Goal: Find specific page/section: Find specific page/section

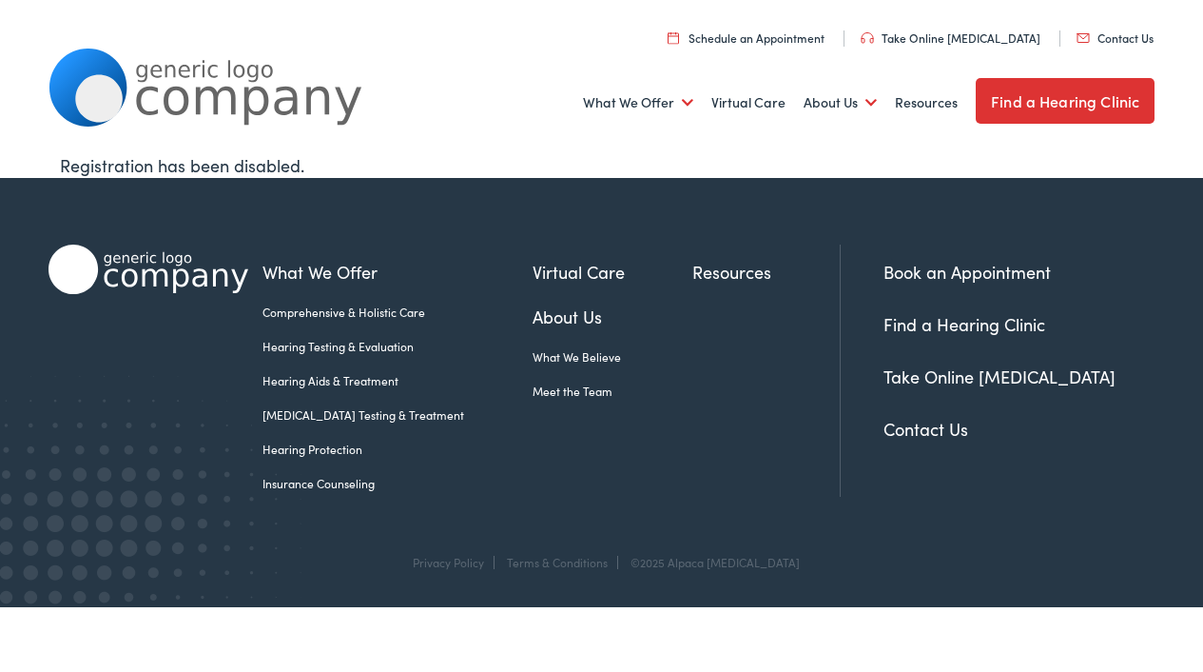
click at [1036, 108] on link "Find a Hearing Clinic" at bounding box center [1065, 101] width 179 height 46
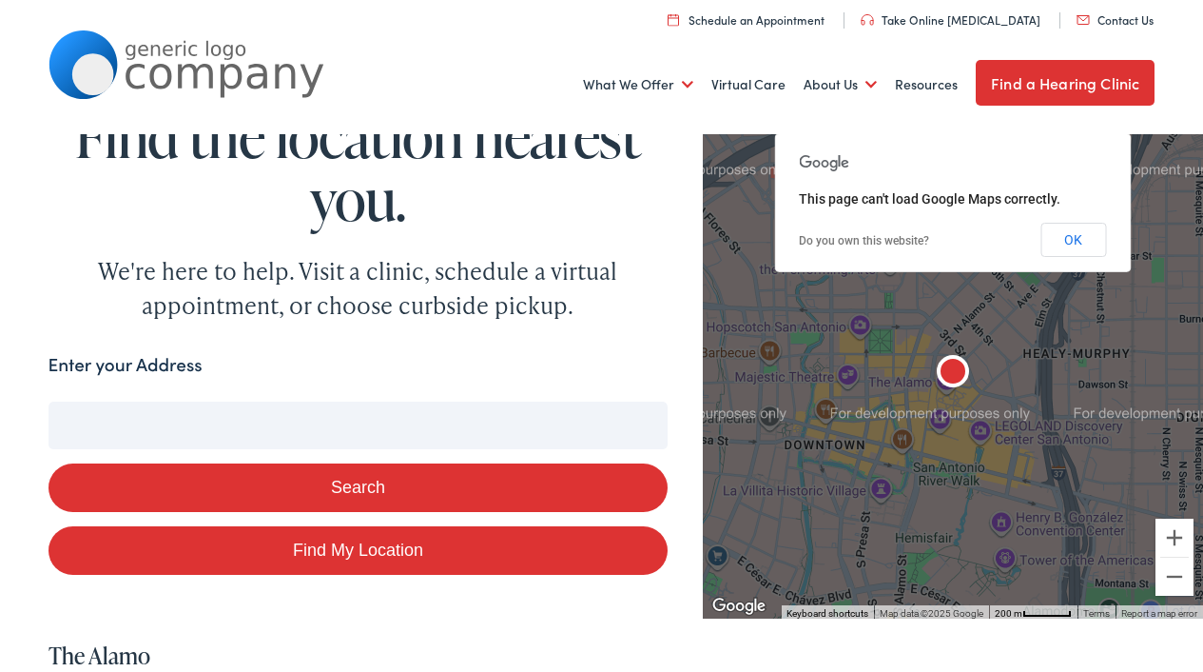
click at [253, 429] on input "Enter your Address" at bounding box center [359, 425] width 620 height 48
type input "1"
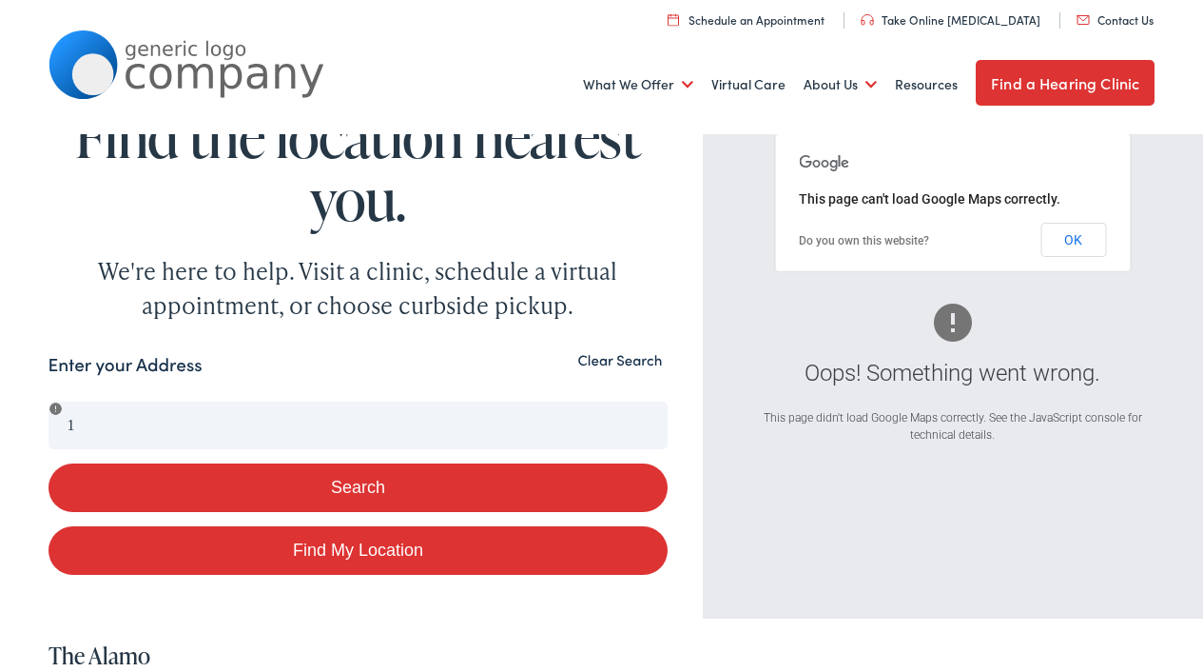
click at [65, 402] on form "Enter your Address 1 Search Find My Location" at bounding box center [359, 463] width 620 height 225
click at [1068, 243] on button "OK" at bounding box center [1074, 240] width 66 height 34
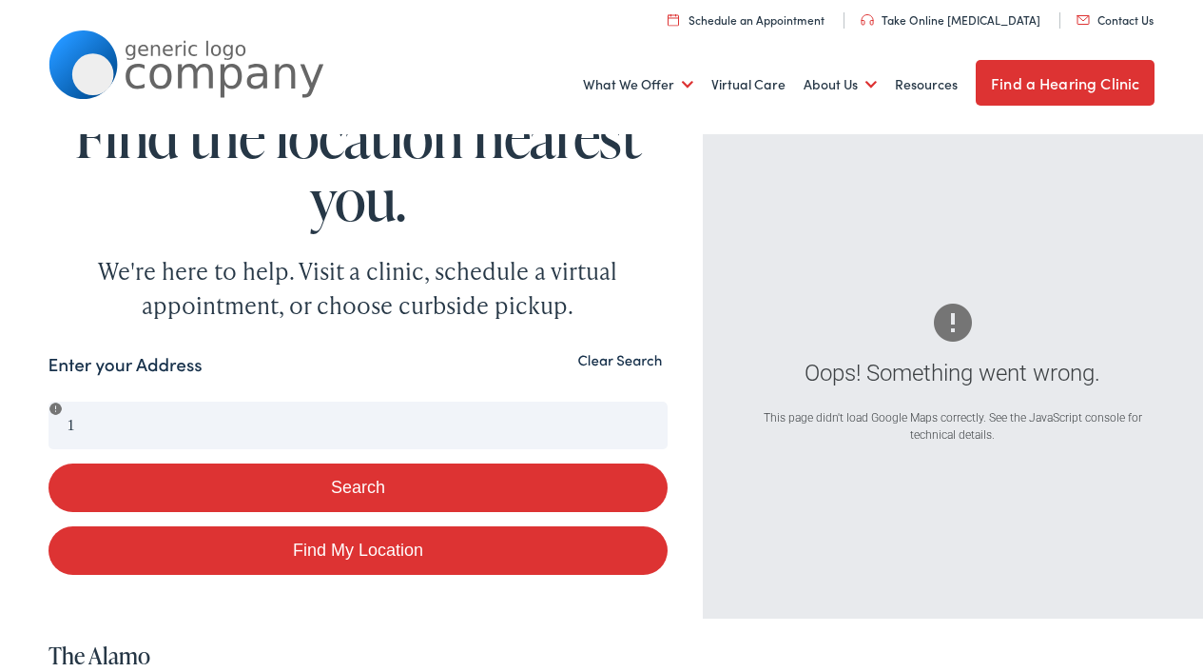
click at [608, 362] on button "Clear Search" at bounding box center [620, 360] width 96 height 18
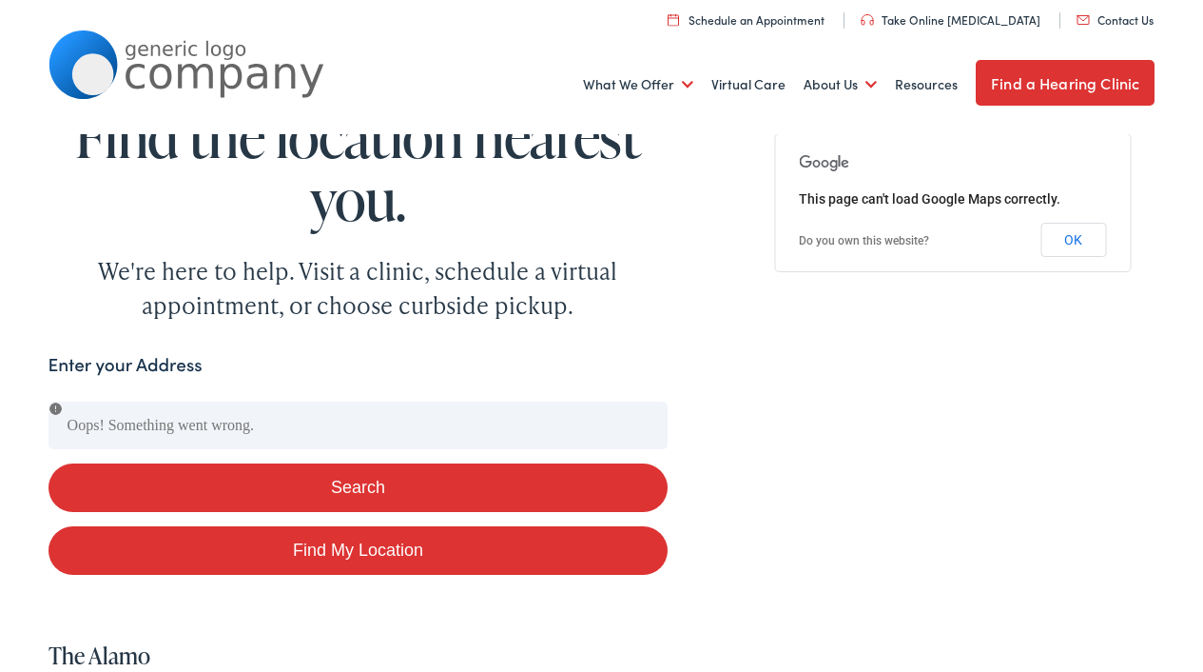
click at [418, 482] on button "Search" at bounding box center [359, 487] width 620 height 49
click at [330, 559] on link "Find My Location" at bounding box center [359, 550] width 620 height 49
type input "Long Neck, Delaware"
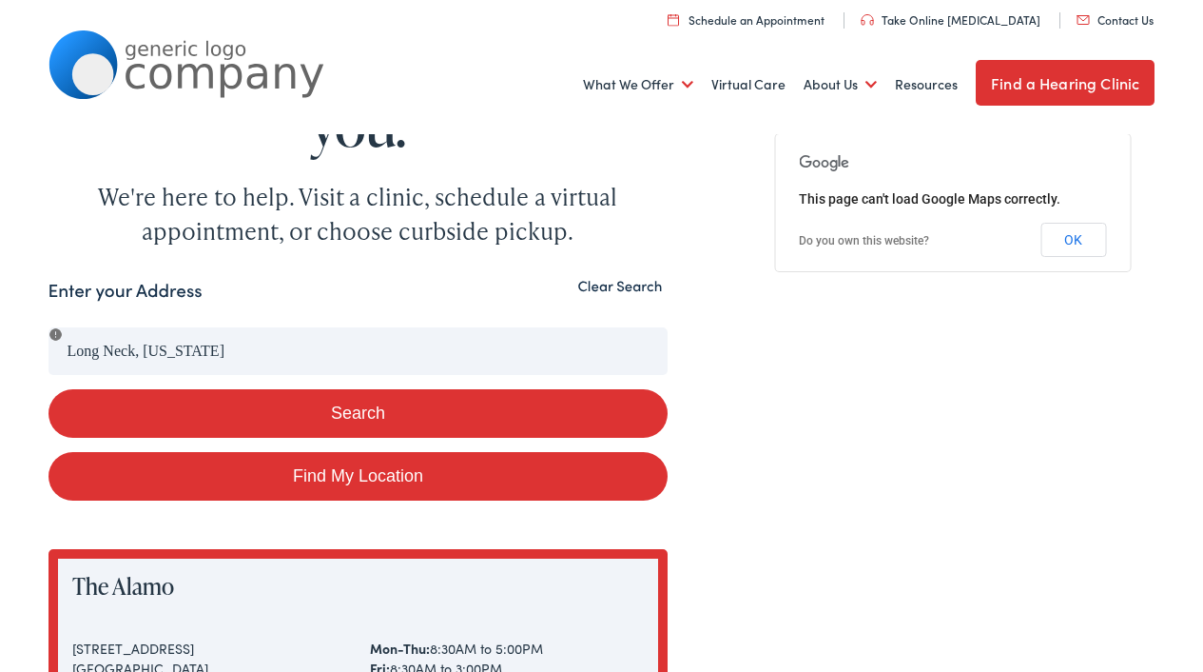
scroll to position [72, 0]
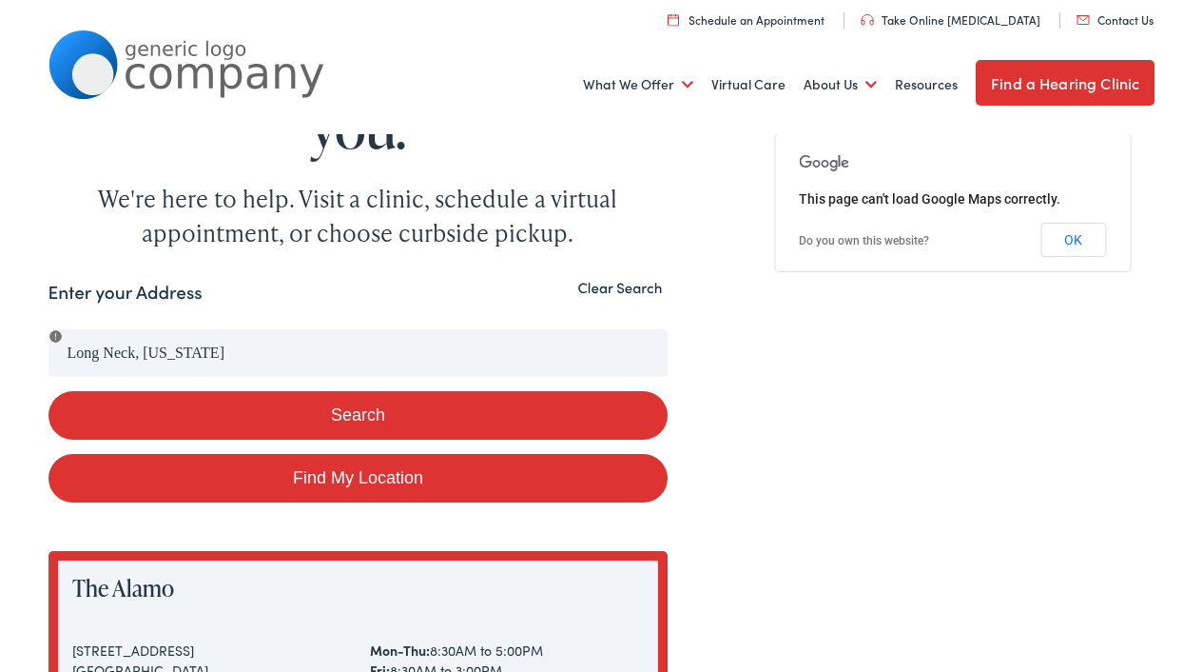
click at [379, 407] on button "Search" at bounding box center [359, 415] width 620 height 49
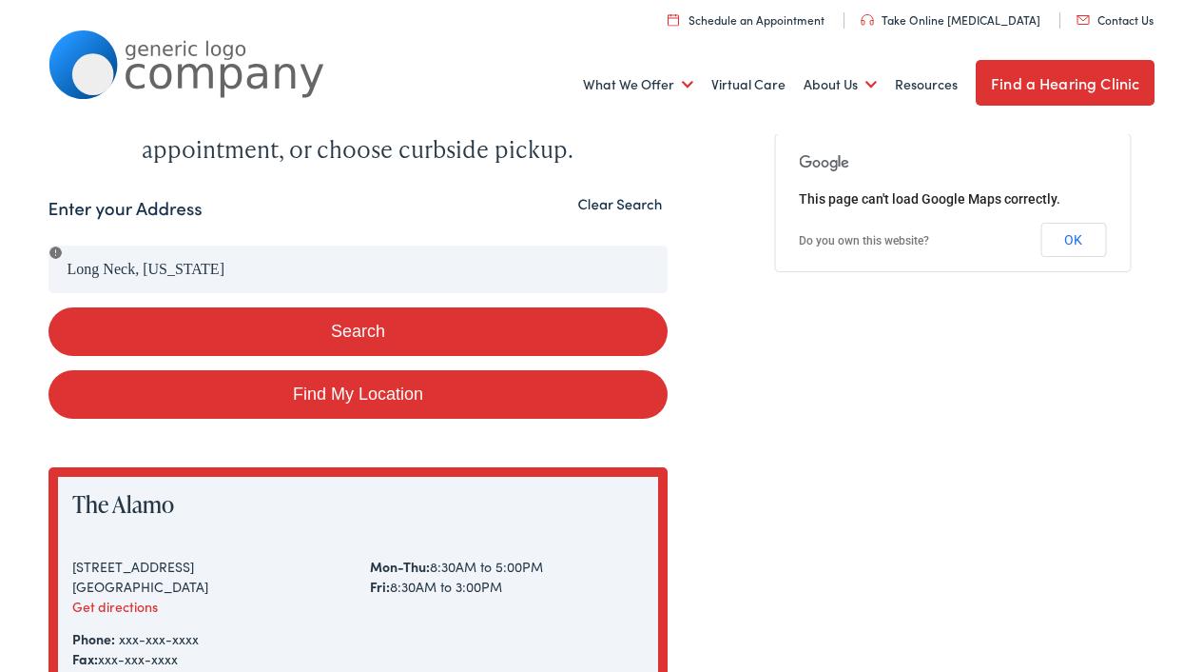
scroll to position [155, 0]
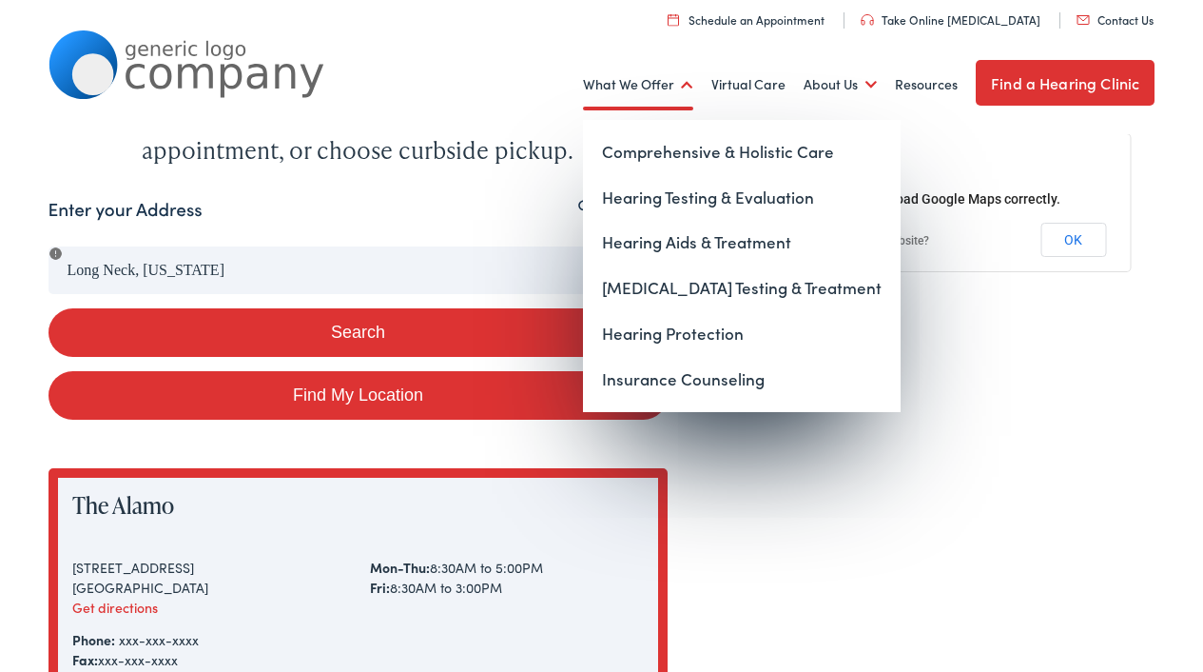
click at [649, 88] on link "What We Offer" at bounding box center [638, 84] width 110 height 70
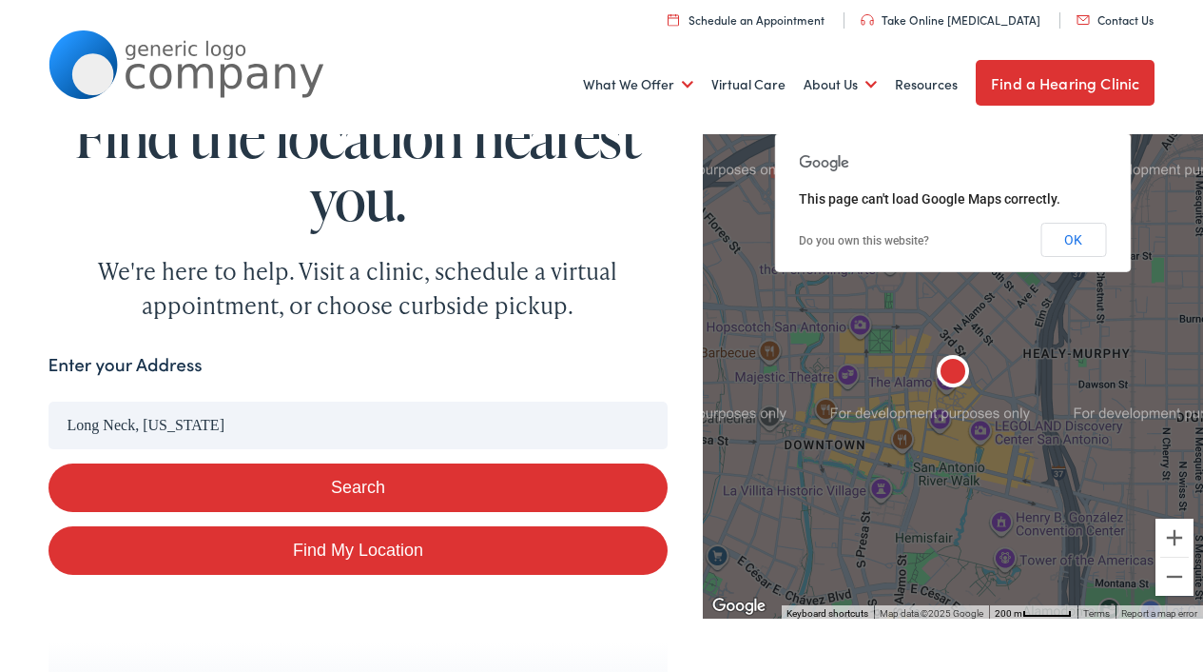
click at [327, 489] on button "Search" at bounding box center [359, 487] width 620 height 49
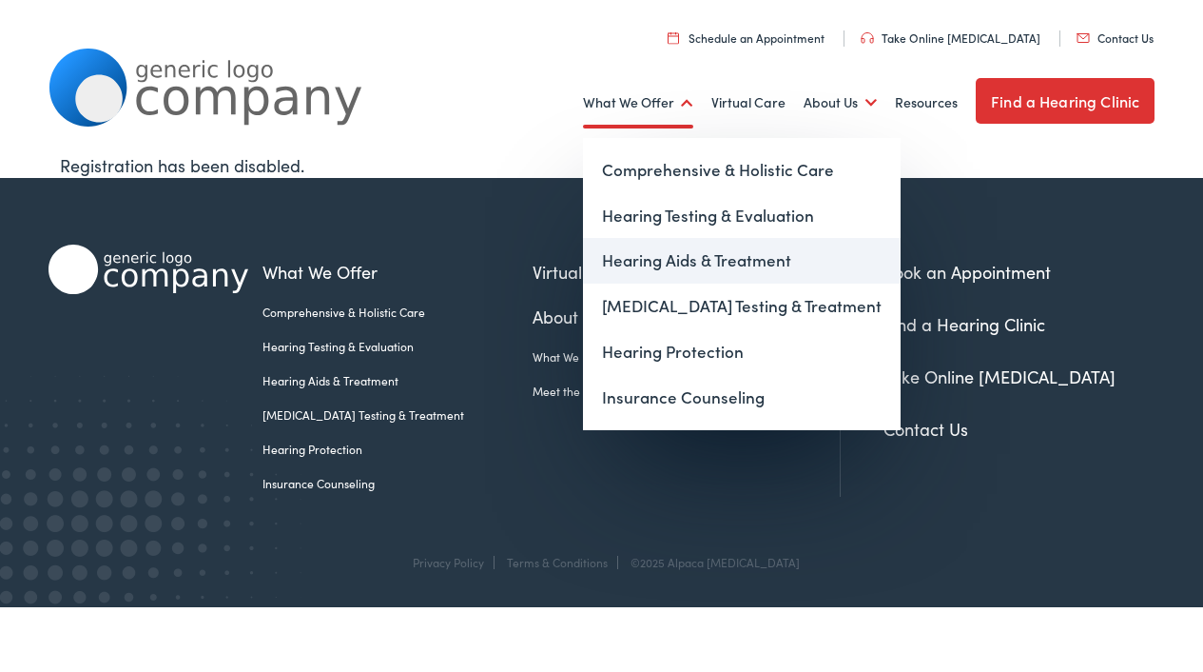
click at [681, 256] on link "Hearing Aids & Treatment" at bounding box center [742, 261] width 318 height 46
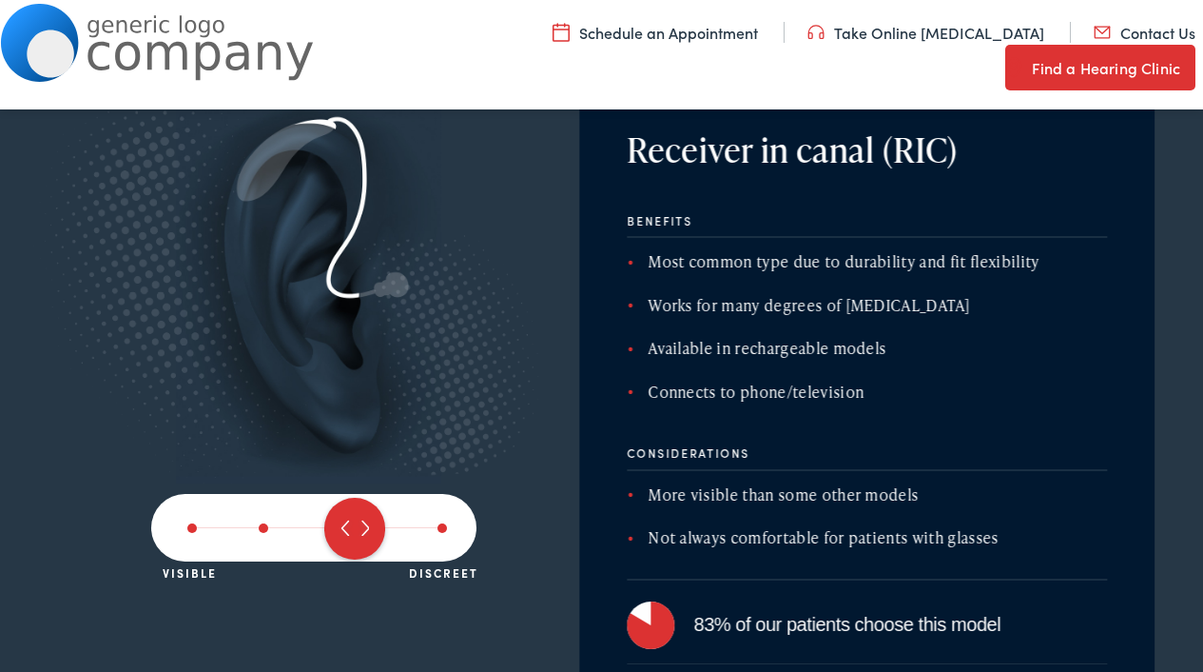
scroll to position [3060, 0]
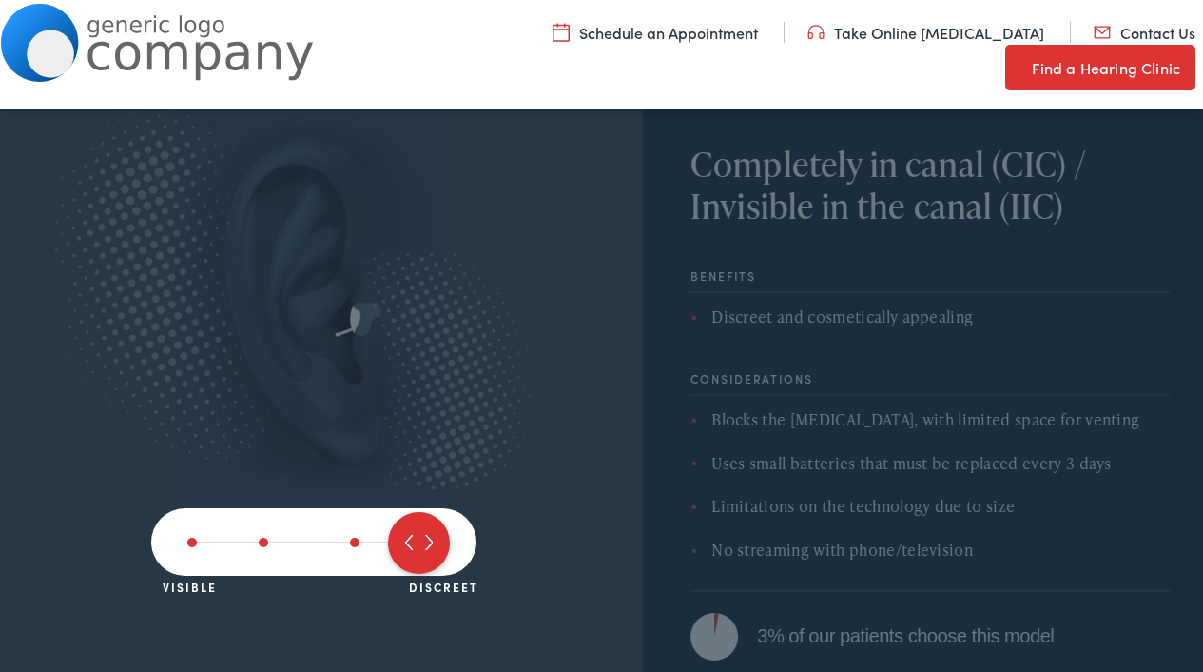
drag, startPoint x: 367, startPoint y: 550, endPoint x: 401, endPoint y: 550, distance: 33.3
click at [401, 550] on span at bounding box center [419, 543] width 62 height 62
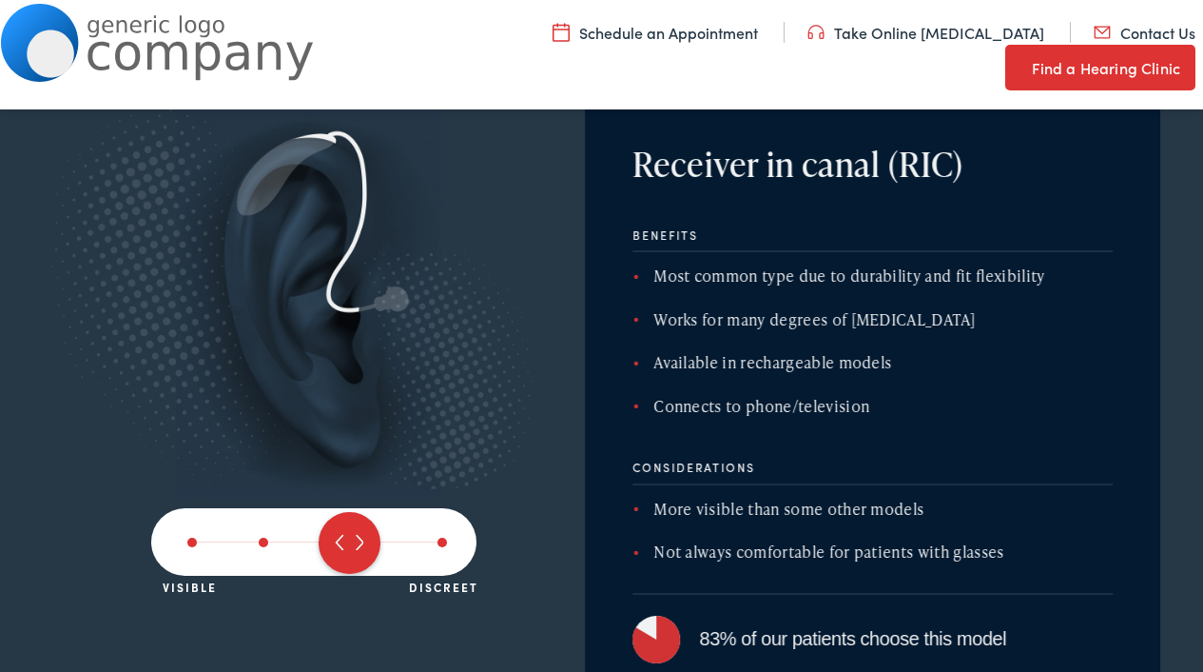
drag, startPoint x: 434, startPoint y: 552, endPoint x: 310, endPoint y: 543, distance: 124.0
click at [310, 543] on div "Visible Discreet" at bounding box center [313, 542] width 325 height 68
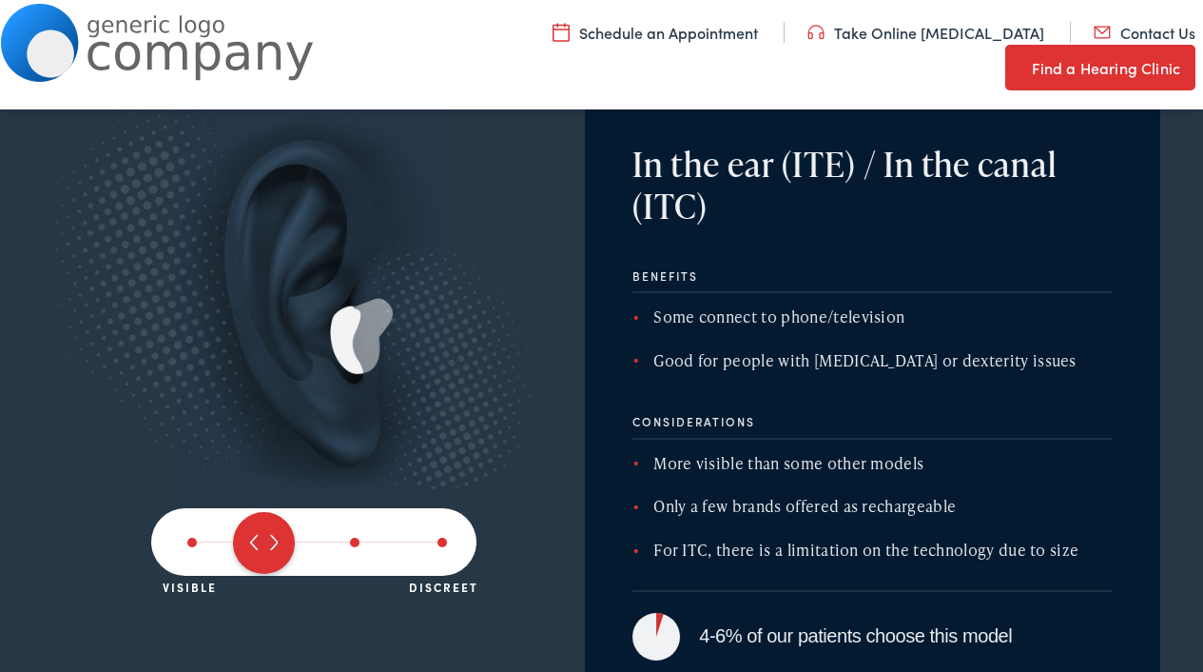
drag, startPoint x: 343, startPoint y: 544, endPoint x: 222, endPoint y: 547, distance: 121.8
click at [222, 546] on div "Visible Discreet" at bounding box center [313, 542] width 325 height 68
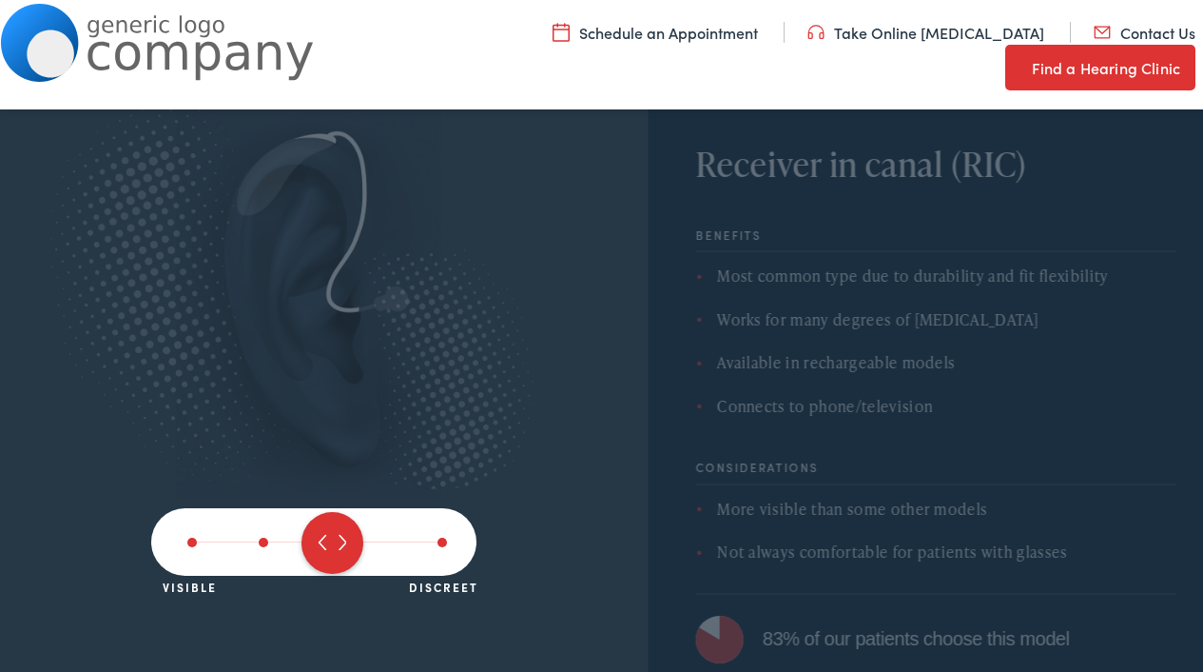
drag, startPoint x: 288, startPoint y: 549, endPoint x: 320, endPoint y: 546, distance: 31.5
click at [320, 546] on span at bounding box center [333, 543] width 62 height 62
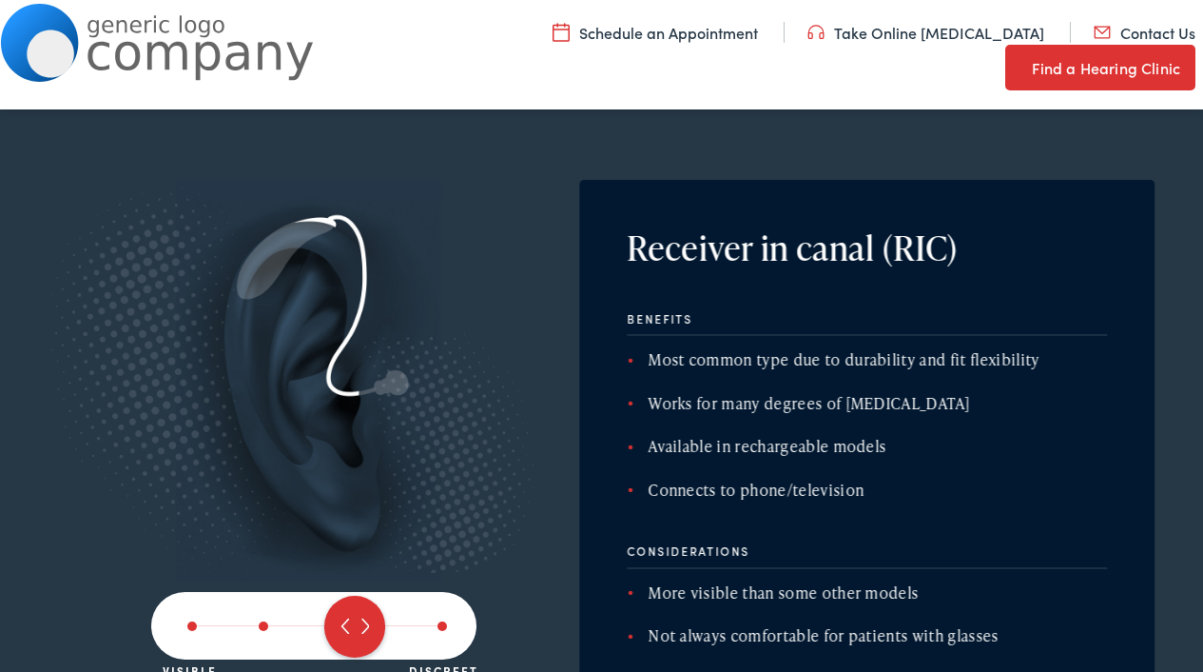
scroll to position [2974, 0]
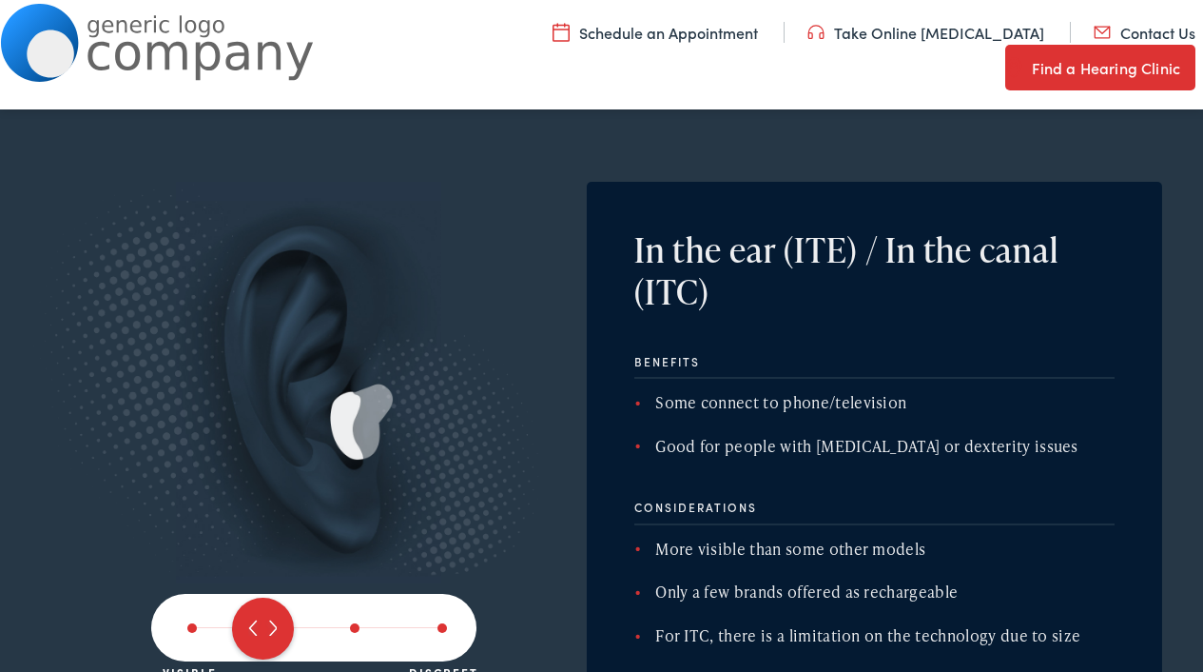
drag, startPoint x: 349, startPoint y: 633, endPoint x: 226, endPoint y: 635, distance: 122.7
click at [226, 635] on div "Visible Discreet" at bounding box center [313, 628] width 325 height 68
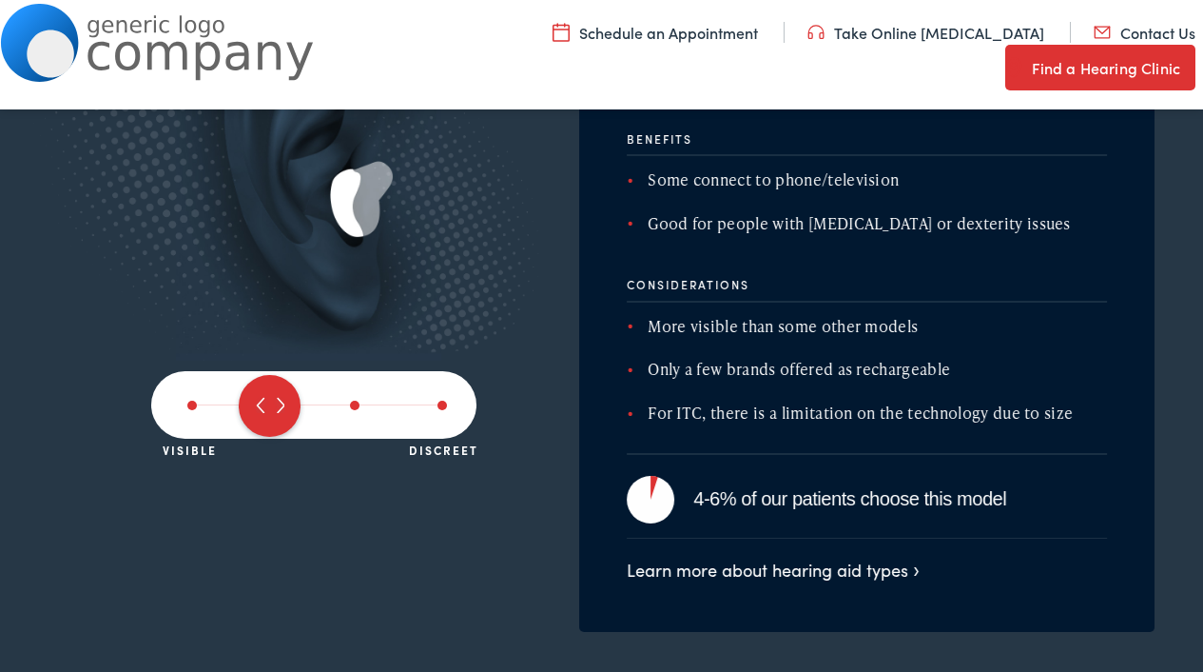
scroll to position [3200, 0]
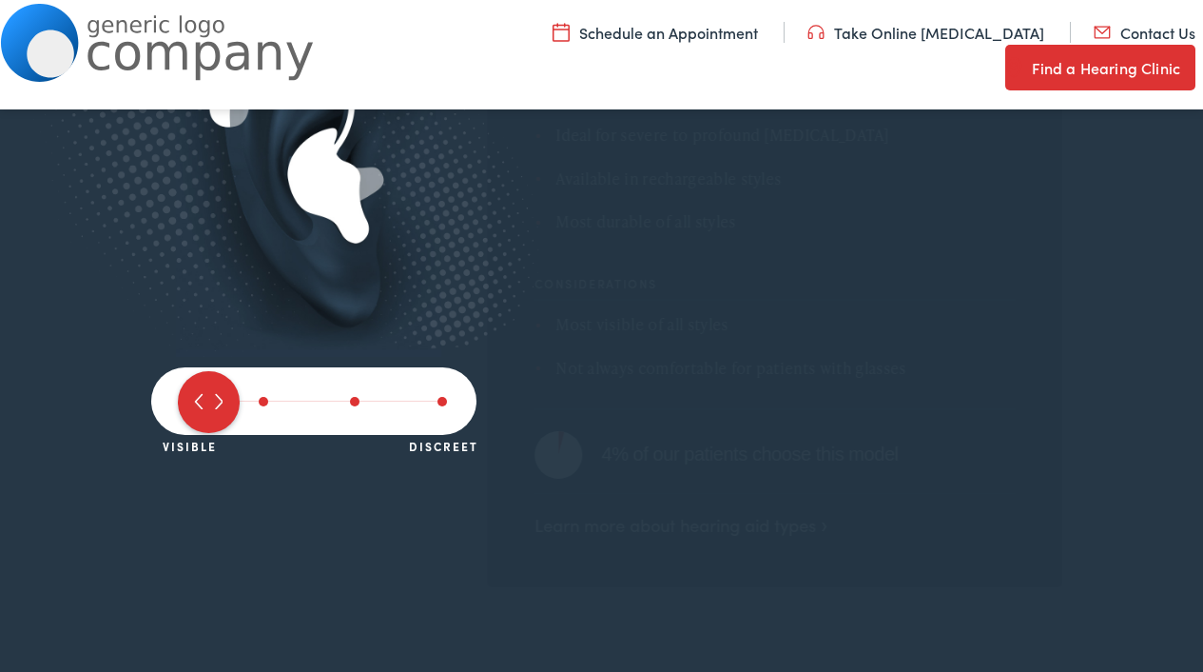
drag, startPoint x: 266, startPoint y: 398, endPoint x: 175, endPoint y: 401, distance: 91.4
click at [175, 401] on div "Visible Discreet" at bounding box center [313, 401] width 325 height 68
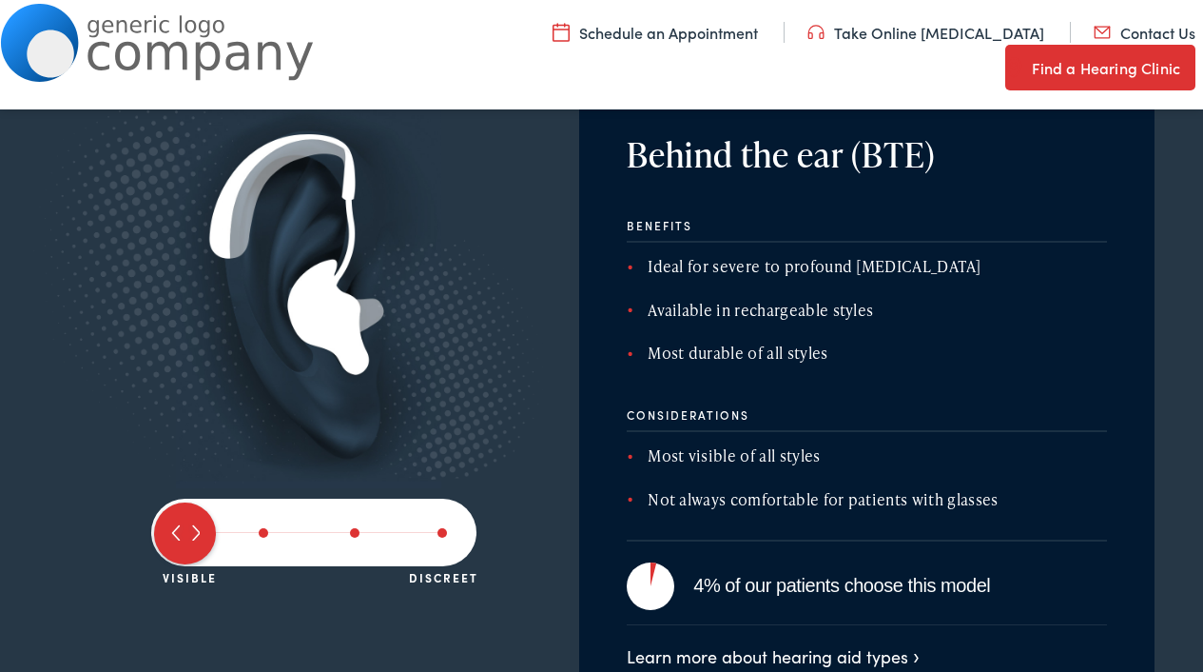
scroll to position [3067, 0]
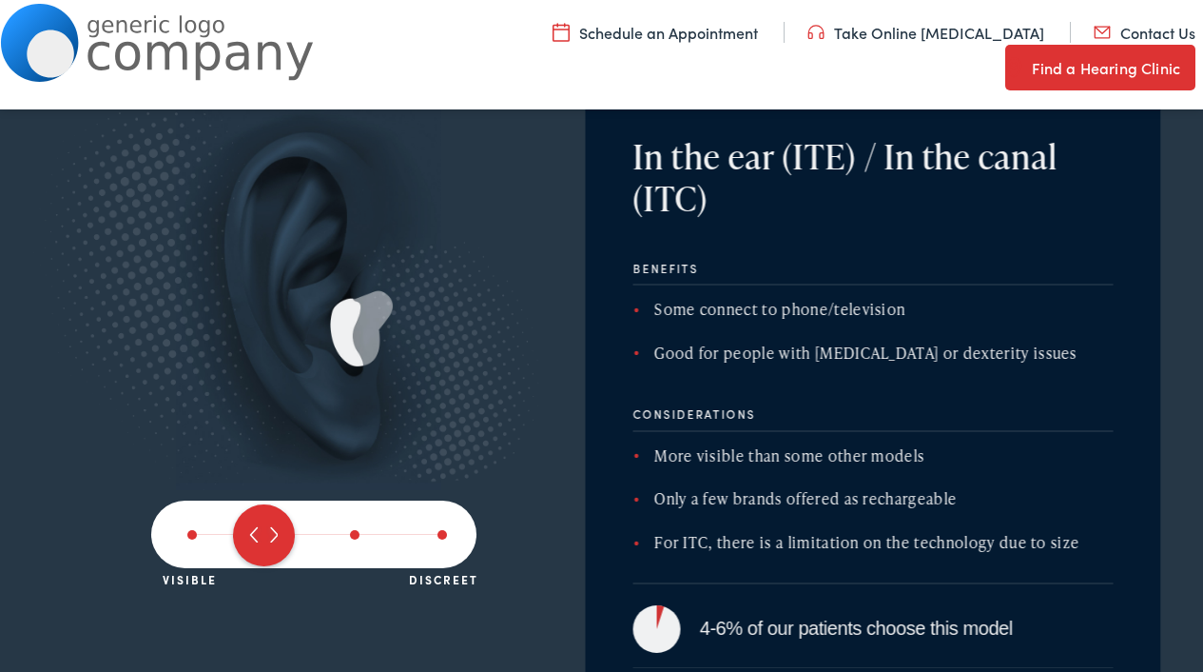
drag, startPoint x: 192, startPoint y: 536, endPoint x: 240, endPoint y: 538, distance: 47.6
click at [240, 538] on span at bounding box center [264, 535] width 62 height 62
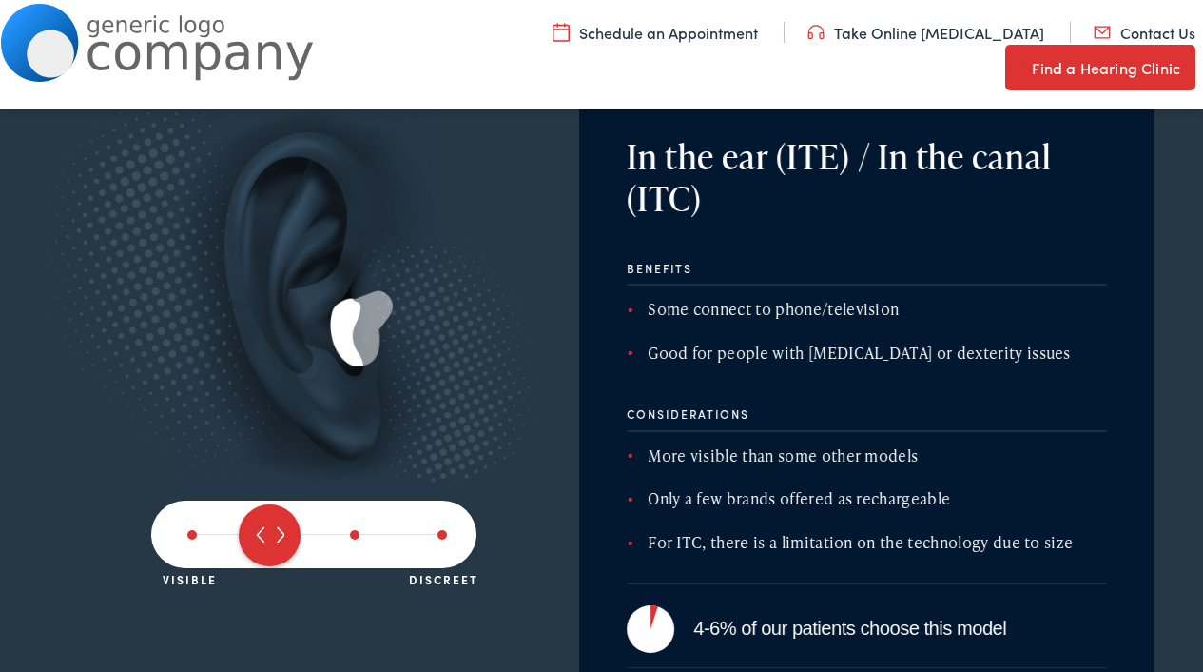
drag, startPoint x: 240, startPoint y: 538, endPoint x: 338, endPoint y: 549, distance: 98.7
click at [340, 549] on div at bounding box center [313, 534] width 325 height 68
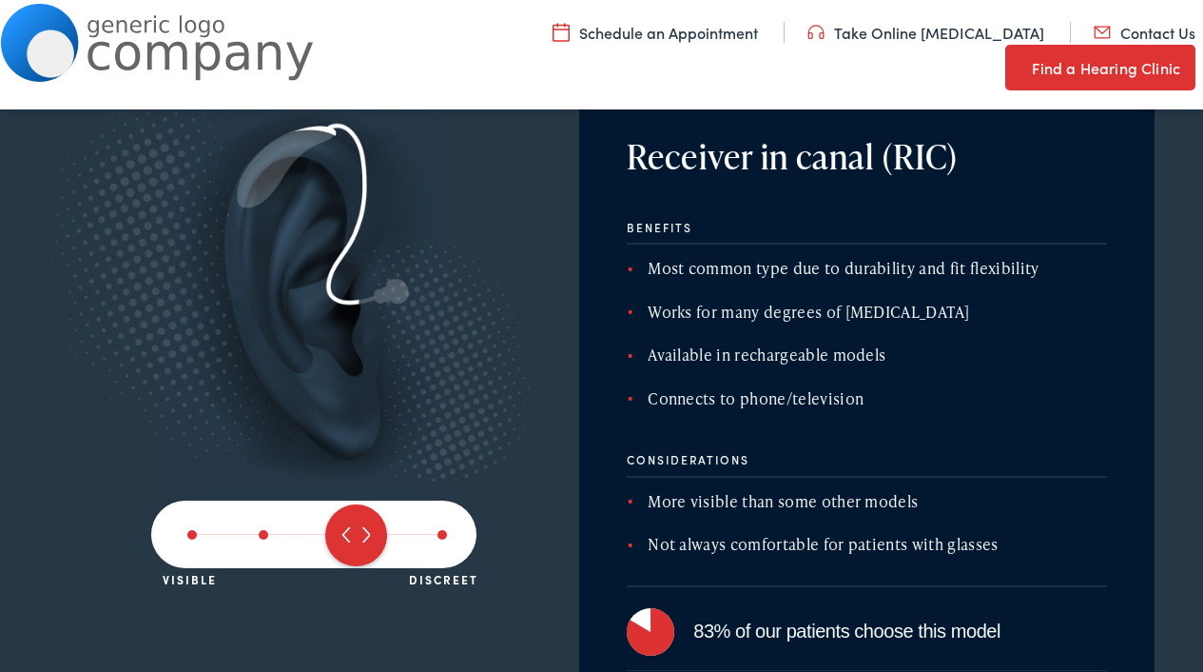
drag, startPoint x: 276, startPoint y: 537, endPoint x: 331, endPoint y: 541, distance: 55.4
click at [331, 541] on span at bounding box center [356, 535] width 62 height 62
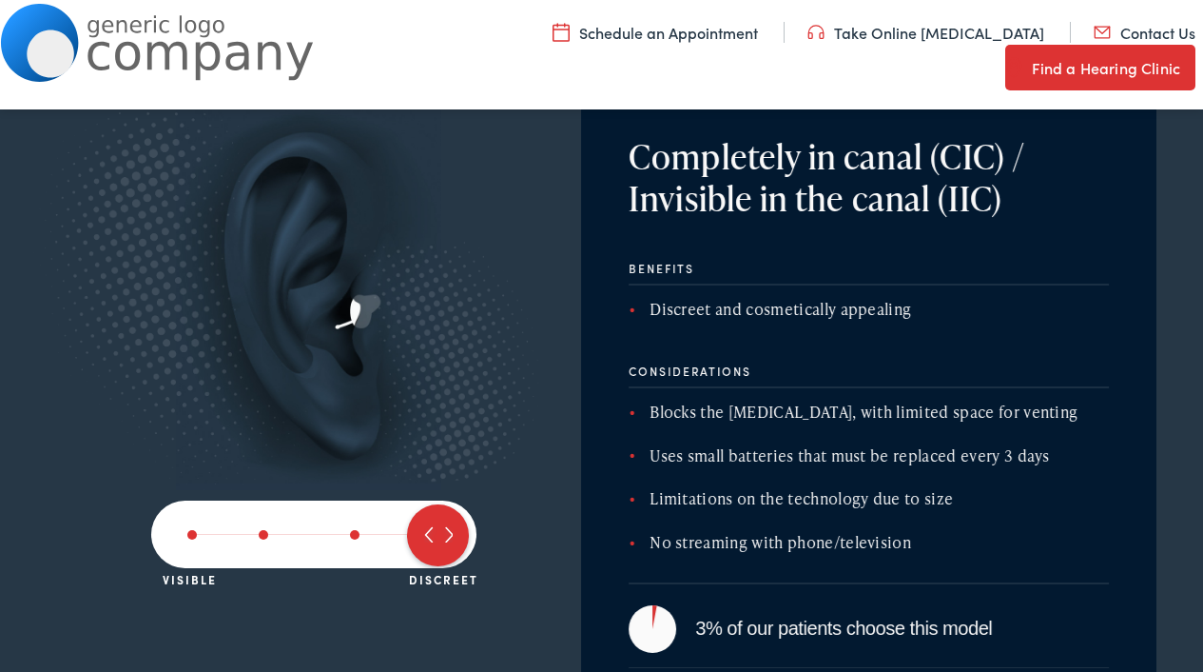
drag, startPoint x: 331, startPoint y: 541, endPoint x: 383, endPoint y: 543, distance: 52.4
click at [383, 543] on div "Visible Discreet" at bounding box center [313, 534] width 325 height 68
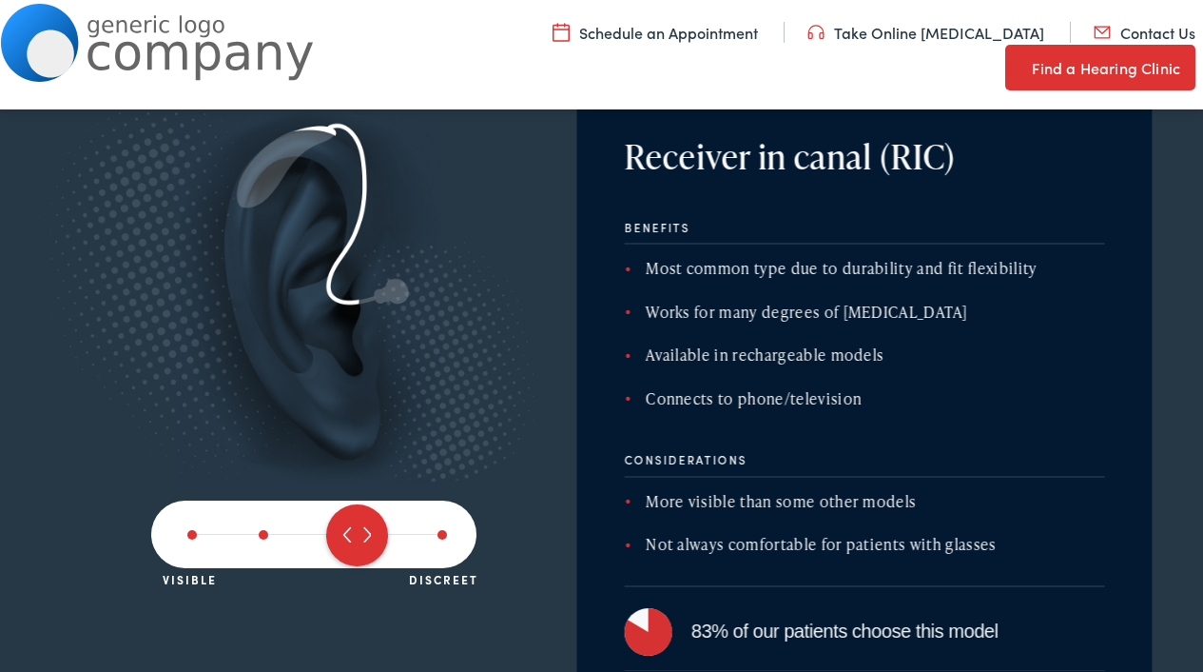
drag, startPoint x: 438, startPoint y: 542, endPoint x: 322, endPoint y: 538, distance: 116.1
click at [322, 538] on div "Visible Discreet" at bounding box center [313, 534] width 325 height 68
drag, startPoint x: 322, startPoint y: 538, endPoint x: 260, endPoint y: 537, distance: 61.9
click at [260, 537] on div "Visible Discreet" at bounding box center [313, 534] width 325 height 68
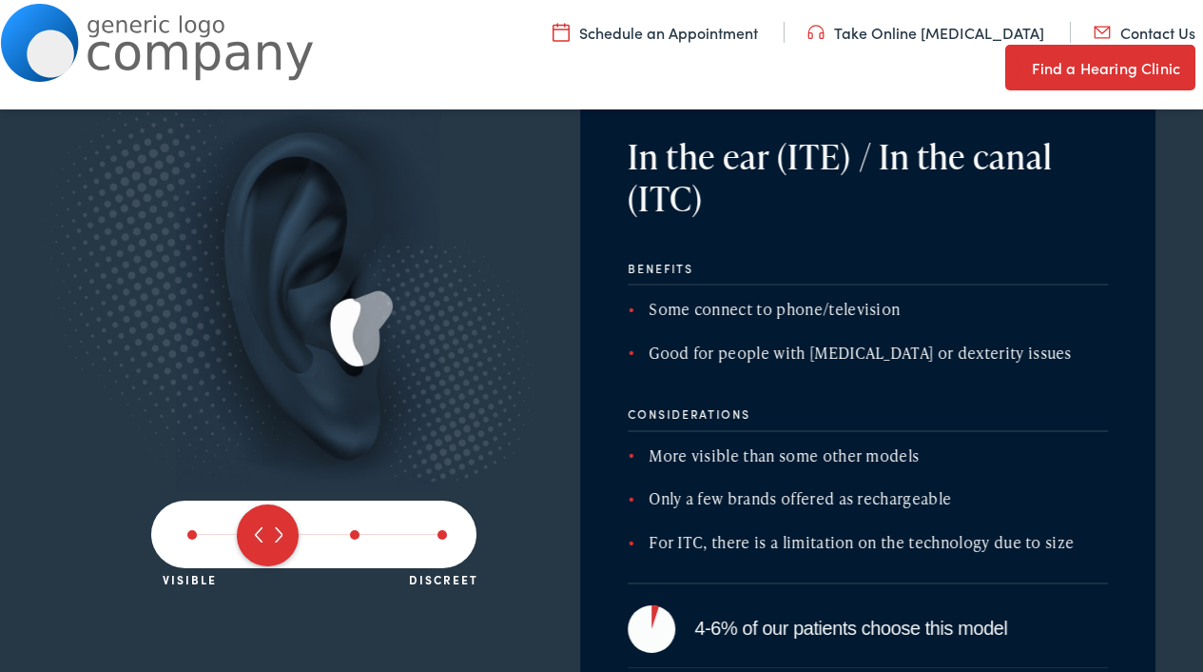
drag, startPoint x: 356, startPoint y: 536, endPoint x: 237, endPoint y: 534, distance: 118.9
click at [237, 534] on span at bounding box center [268, 535] width 62 height 62
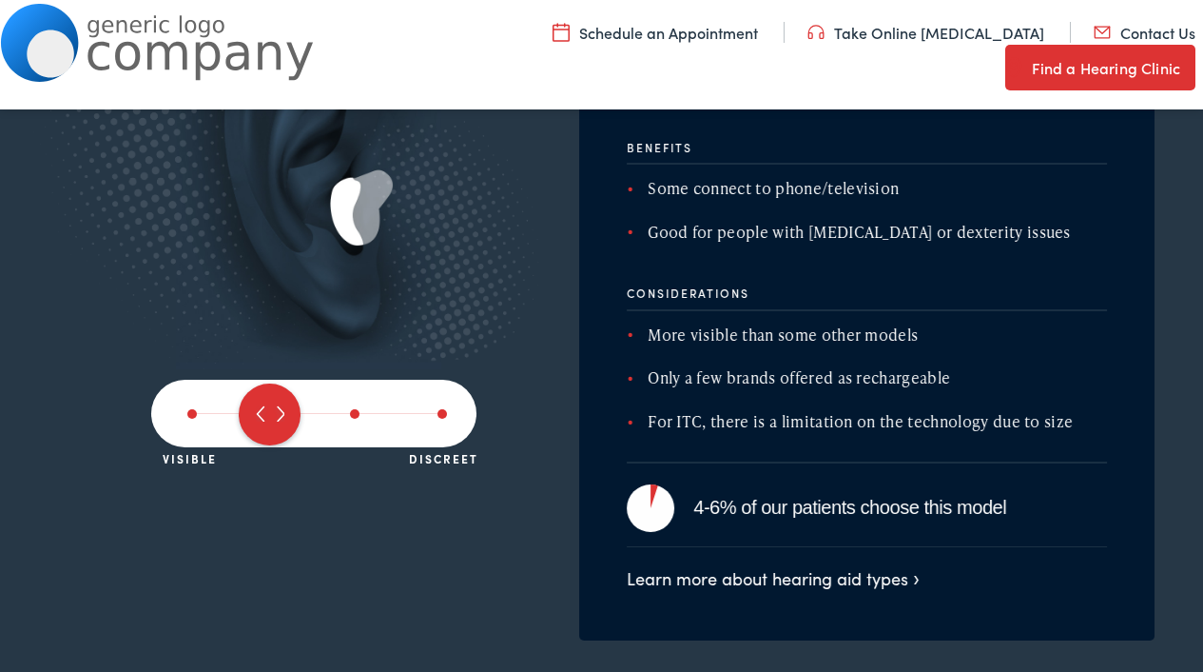
scroll to position [3187, 0]
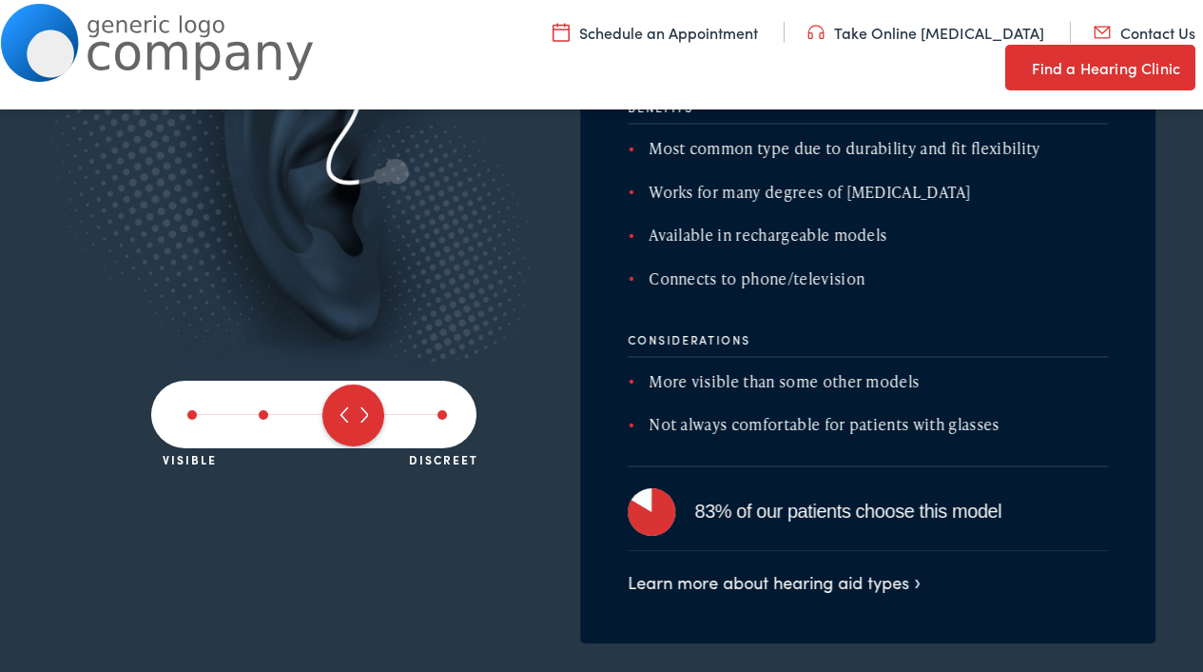
drag, startPoint x: 272, startPoint y: 420, endPoint x: 324, endPoint y: 419, distance: 52.3
click at [324, 419] on span at bounding box center [354, 415] width 62 height 62
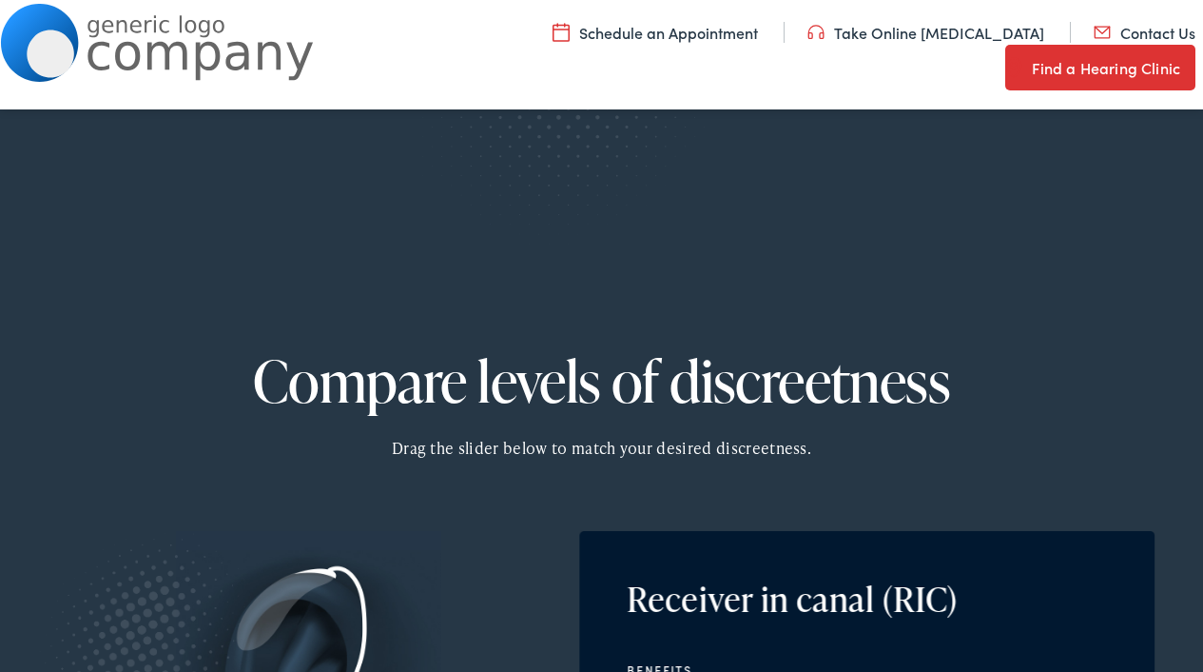
scroll to position [2622, 0]
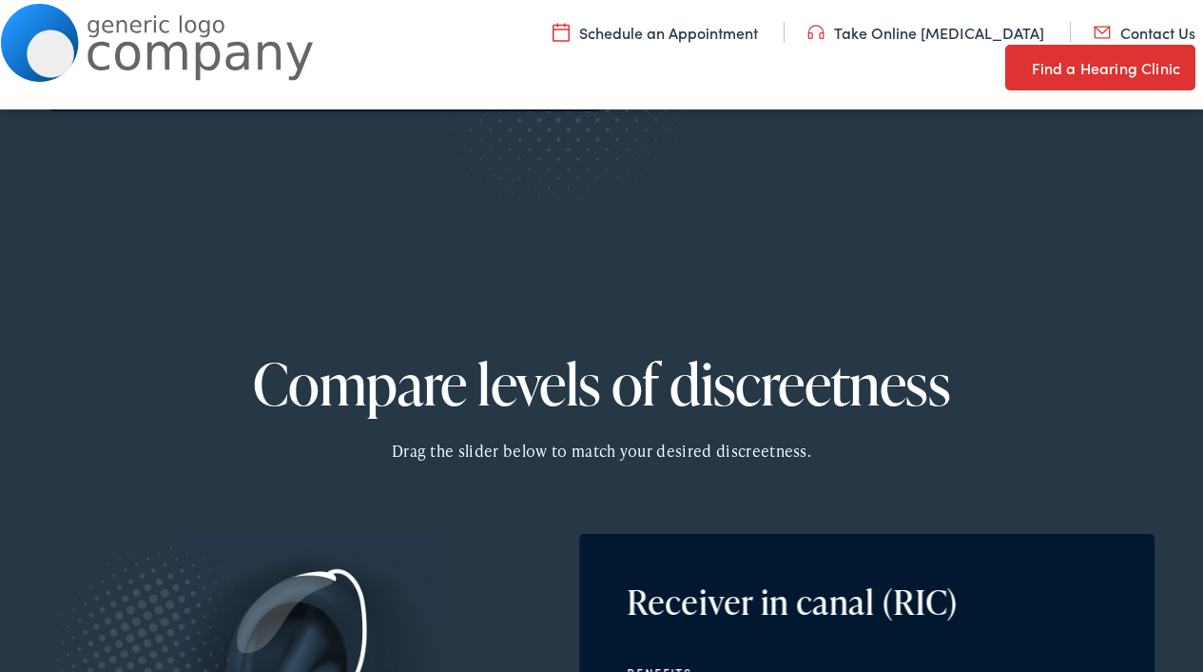
click at [1056, 48] on link "Find a Hearing Clinic" at bounding box center [1101, 68] width 190 height 46
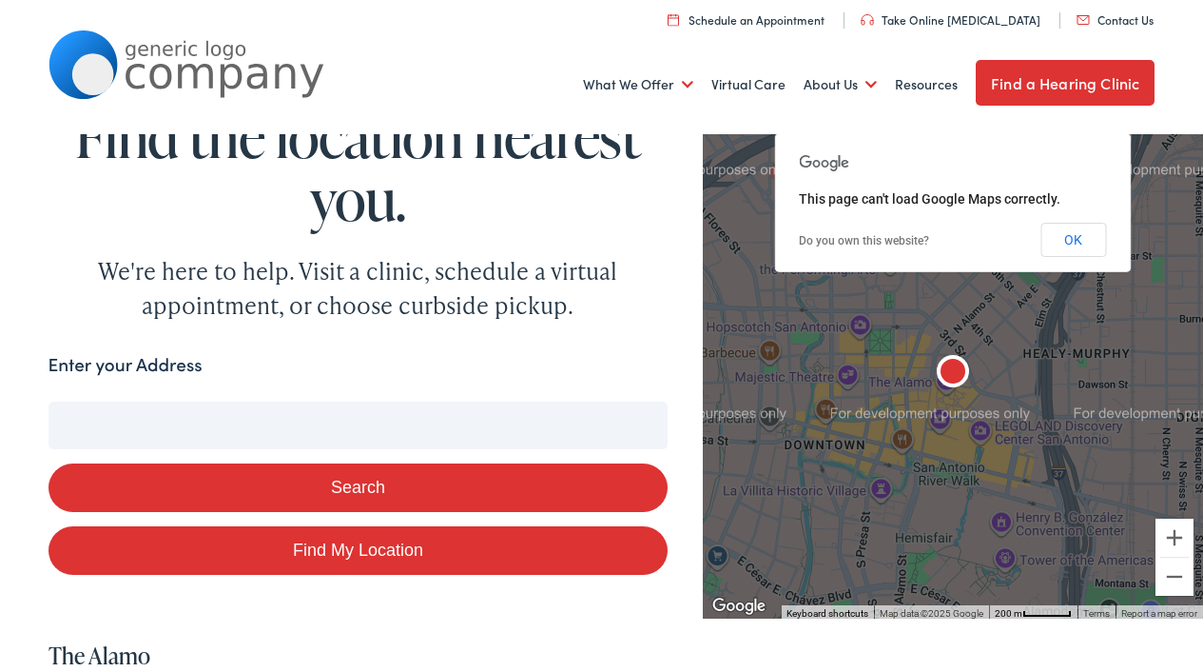
click at [113, 429] on input "Enter your Address" at bounding box center [359, 425] width 620 height 48
type input "m"
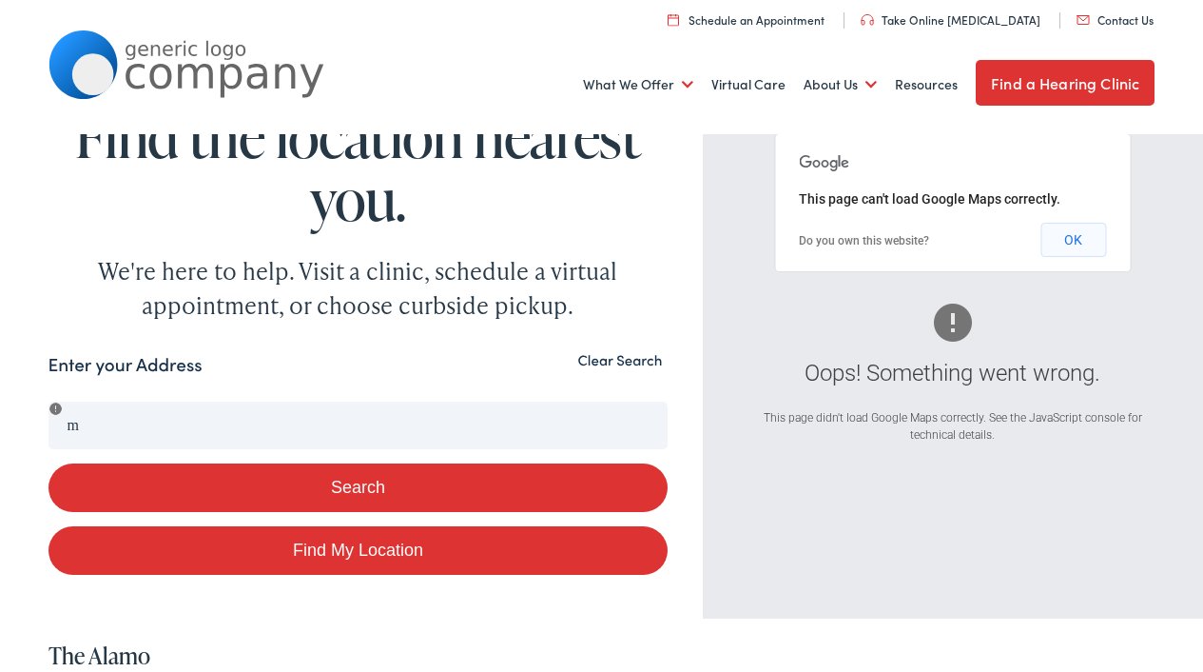
click at [1070, 235] on button "OK" at bounding box center [1074, 240] width 66 height 34
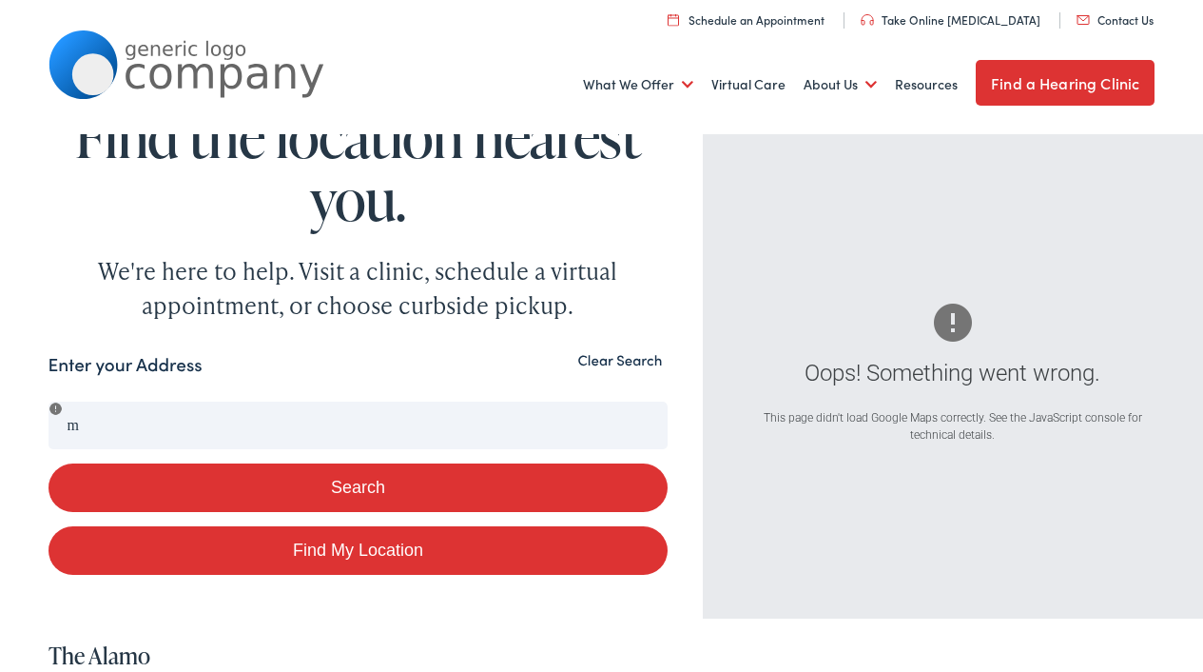
click at [643, 362] on button "Clear Search" at bounding box center [620, 360] width 96 height 18
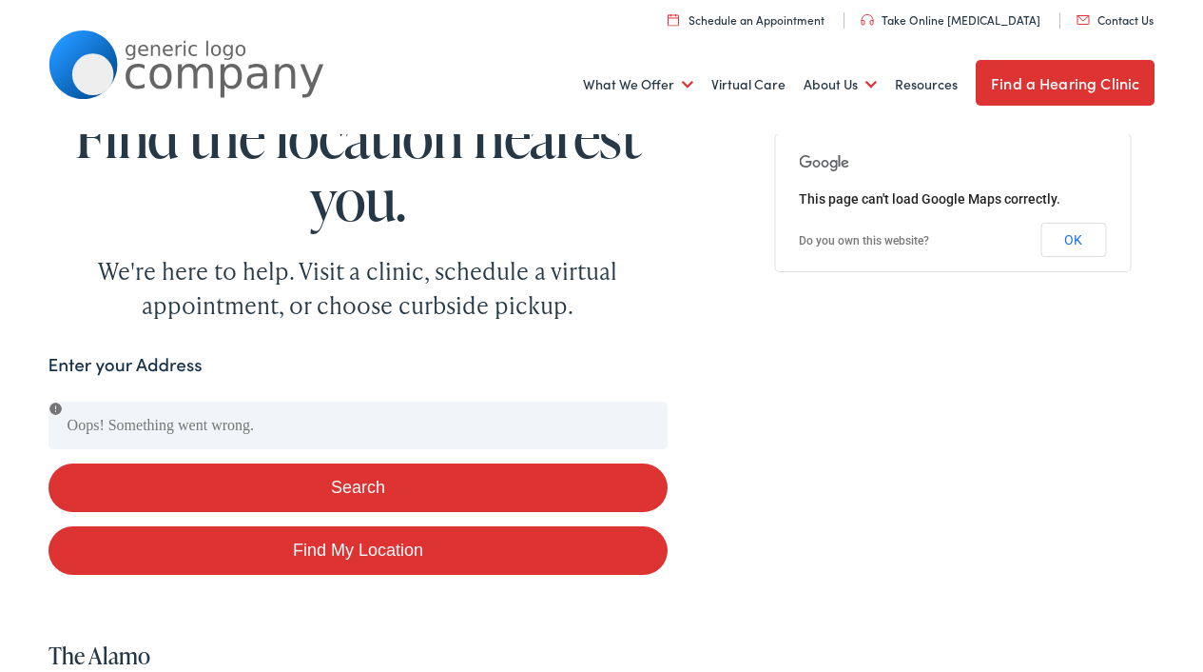
click at [375, 551] on link "Find My Location" at bounding box center [359, 550] width 620 height 49
type input "Long Neck, [US_STATE]"
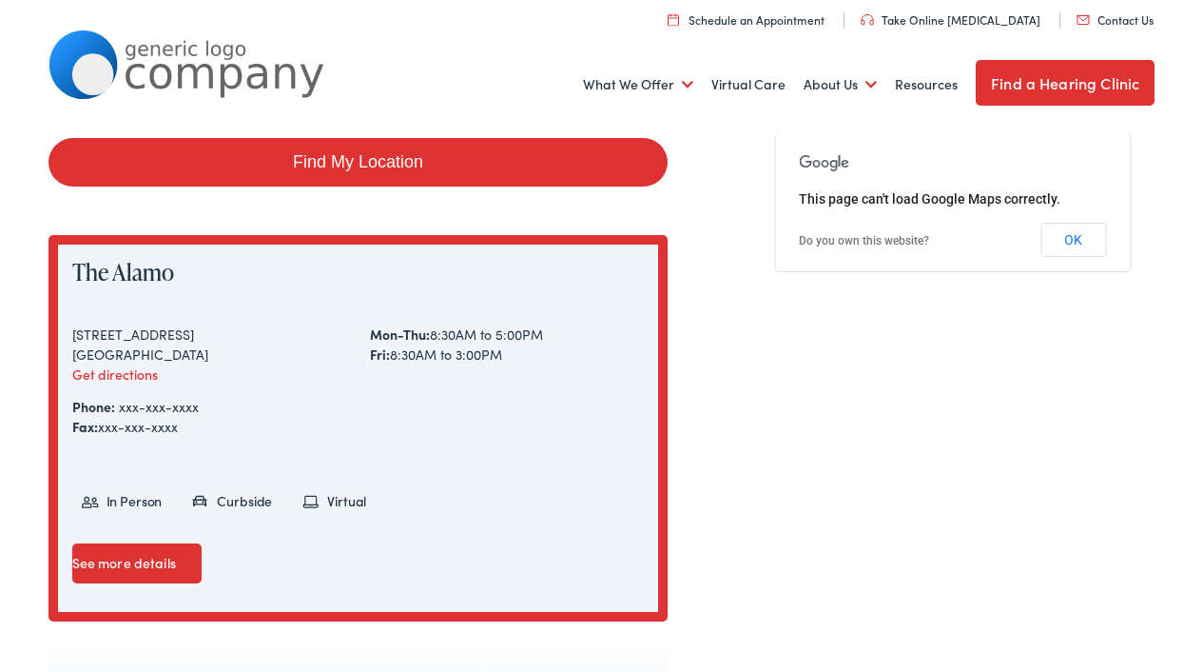
scroll to position [390, 0]
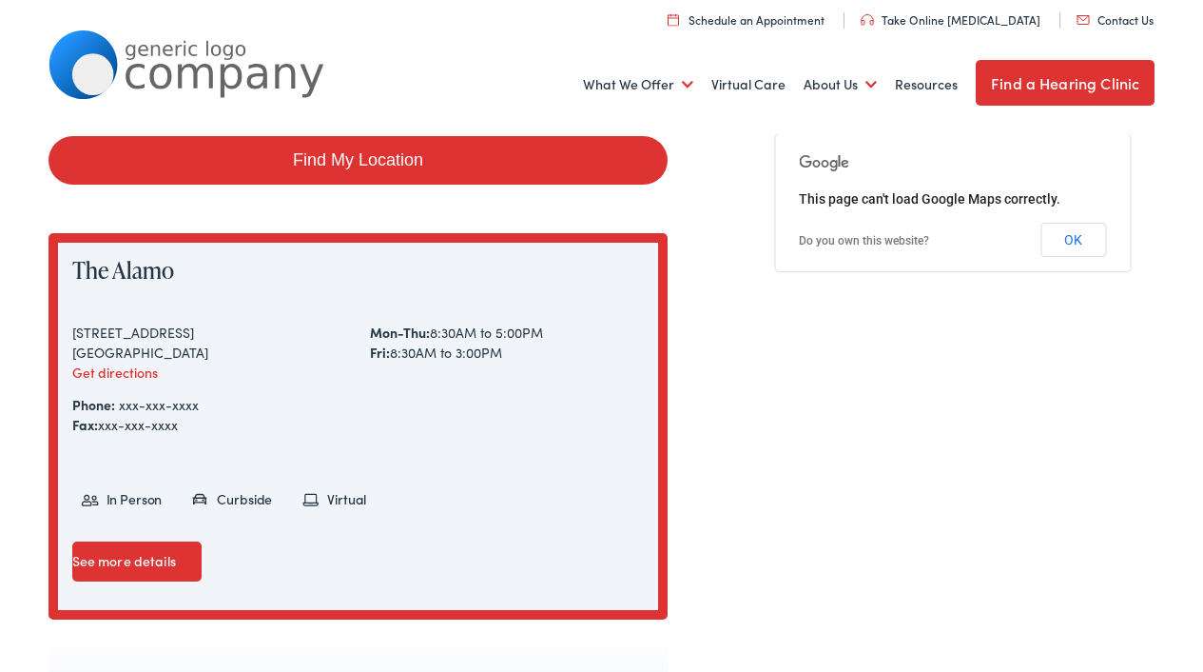
click at [132, 568] on link "See more details" at bounding box center [136, 561] width 129 height 40
